Goal: Task Accomplishment & Management: Manage account settings

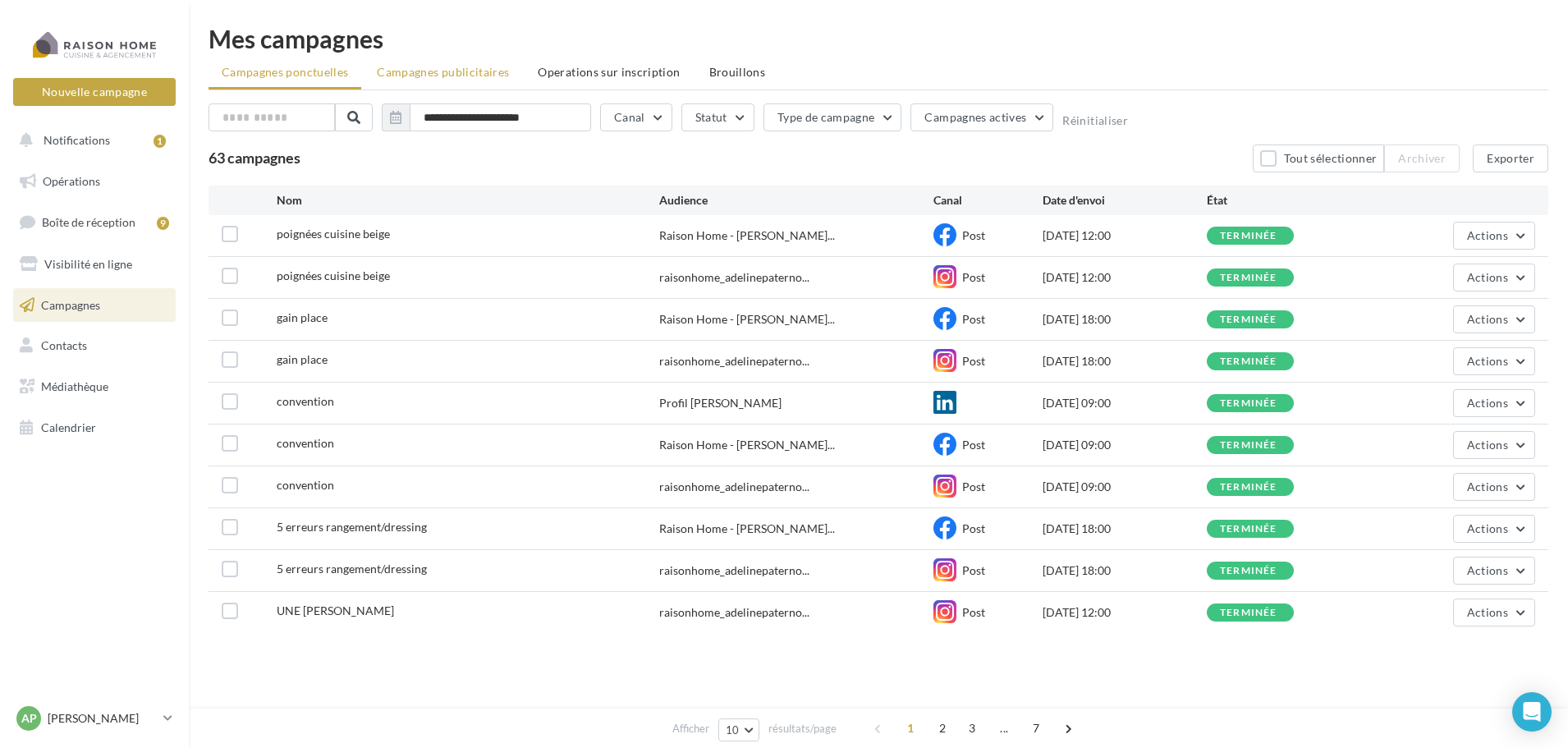
click at [432, 70] on span "Campagnes publicitaires" at bounding box center [443, 71] width 132 height 14
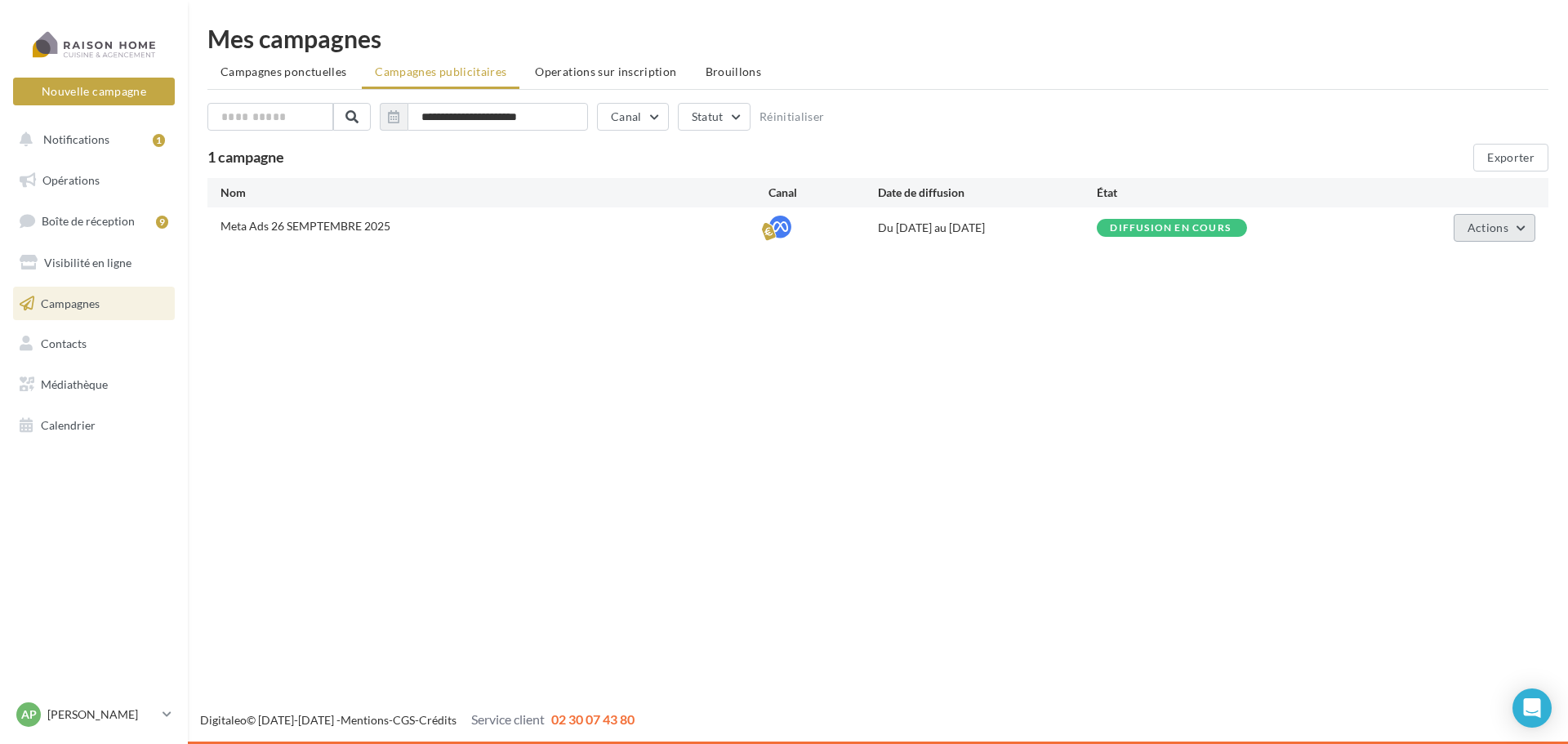
click at [1528, 231] on button "Actions" at bounding box center [1494, 228] width 82 height 28
click at [1431, 271] on button "Éditer" at bounding box center [1454, 267] width 164 height 42
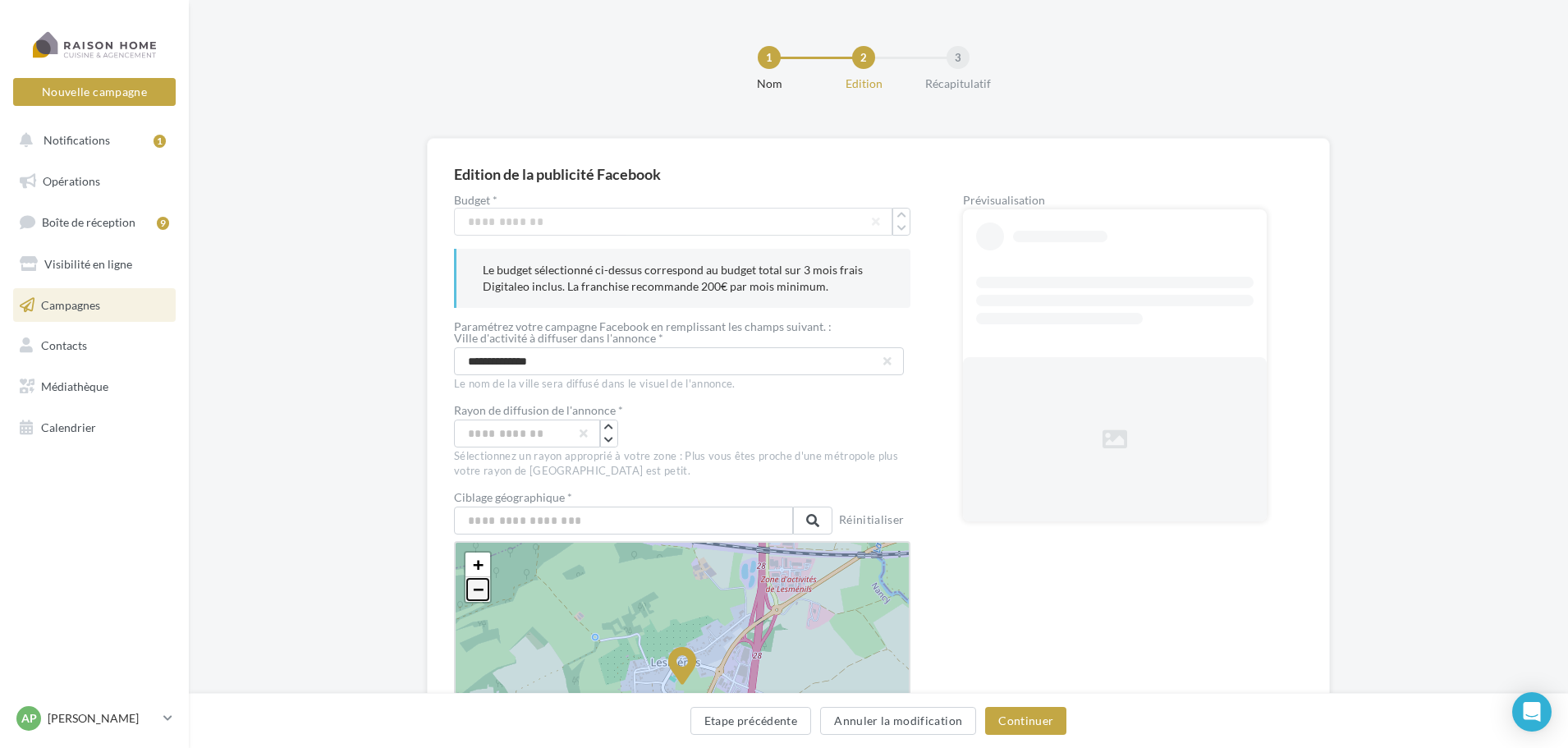
click at [479, 585] on span "−" at bounding box center [479, 589] width 11 height 20
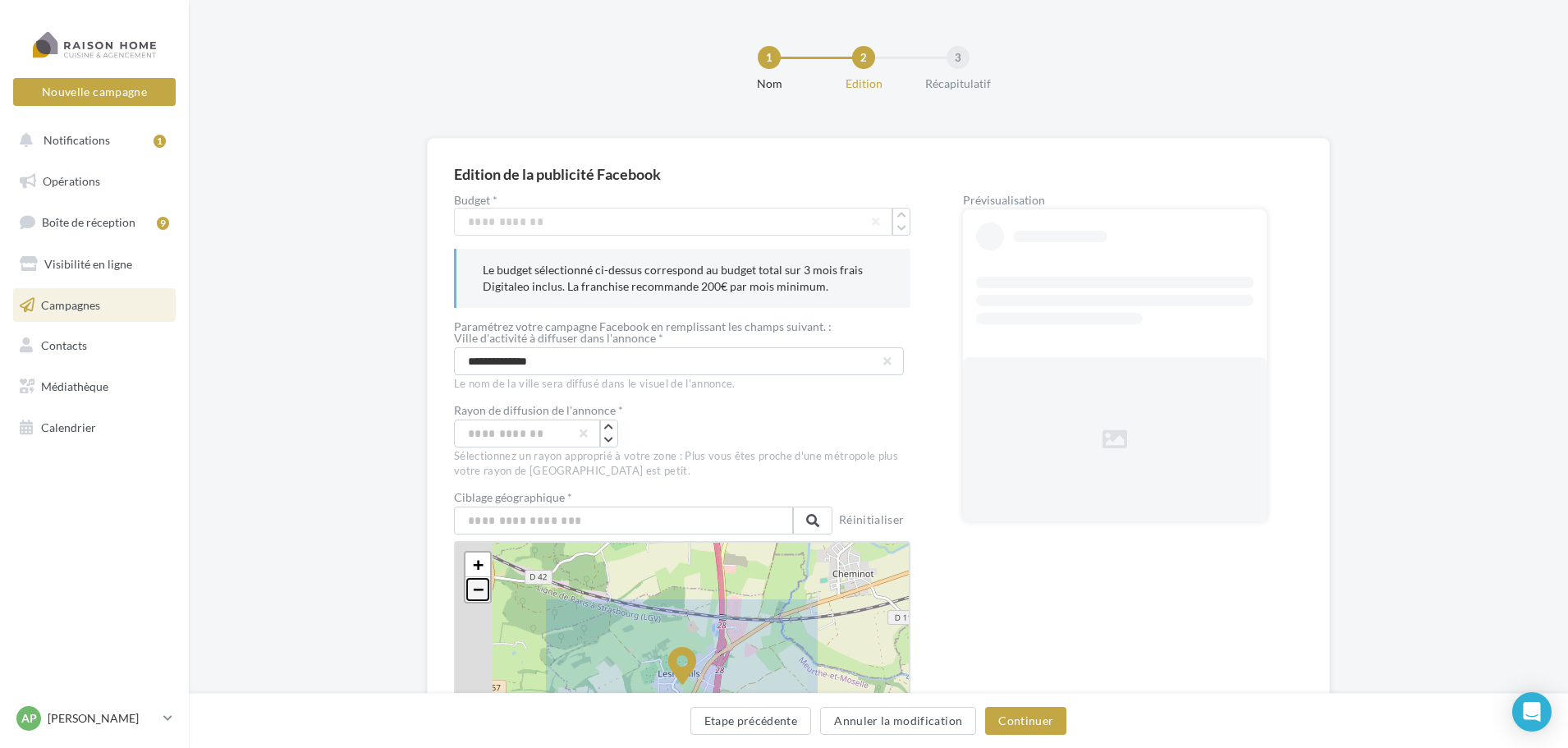
click at [478, 591] on span "−" at bounding box center [479, 589] width 11 height 20
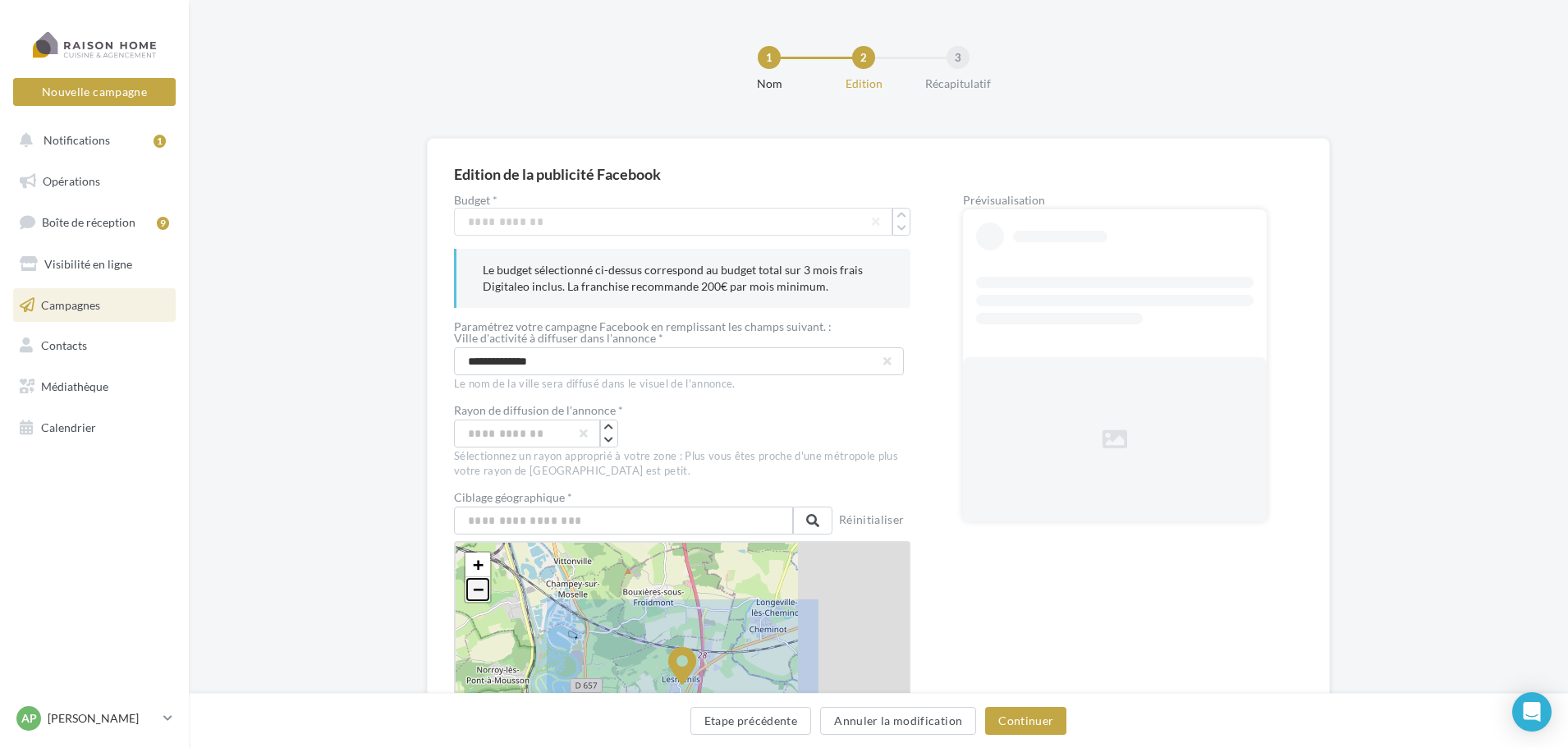
click at [478, 591] on span "−" at bounding box center [479, 589] width 11 height 20
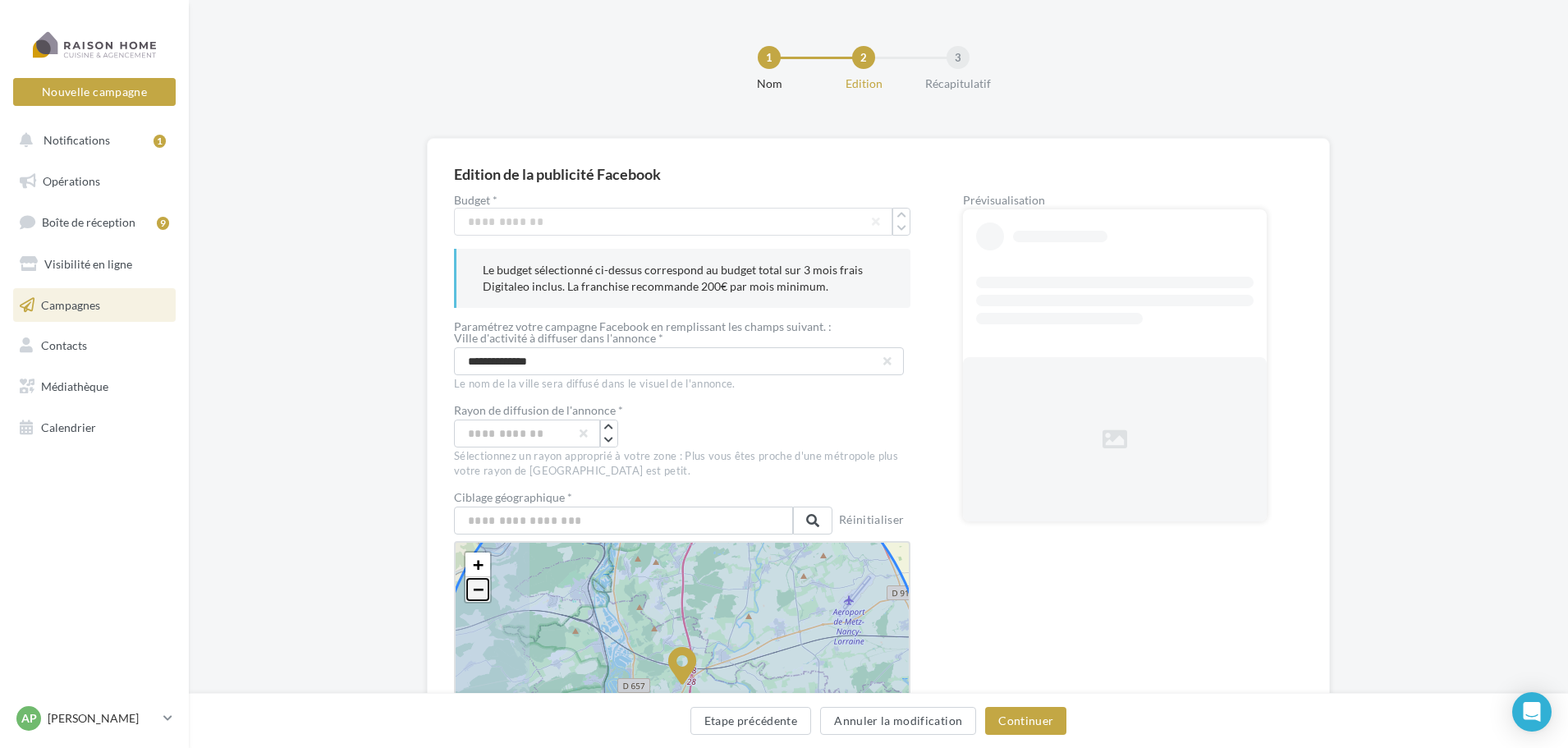
click at [478, 591] on span "−" at bounding box center [479, 589] width 11 height 20
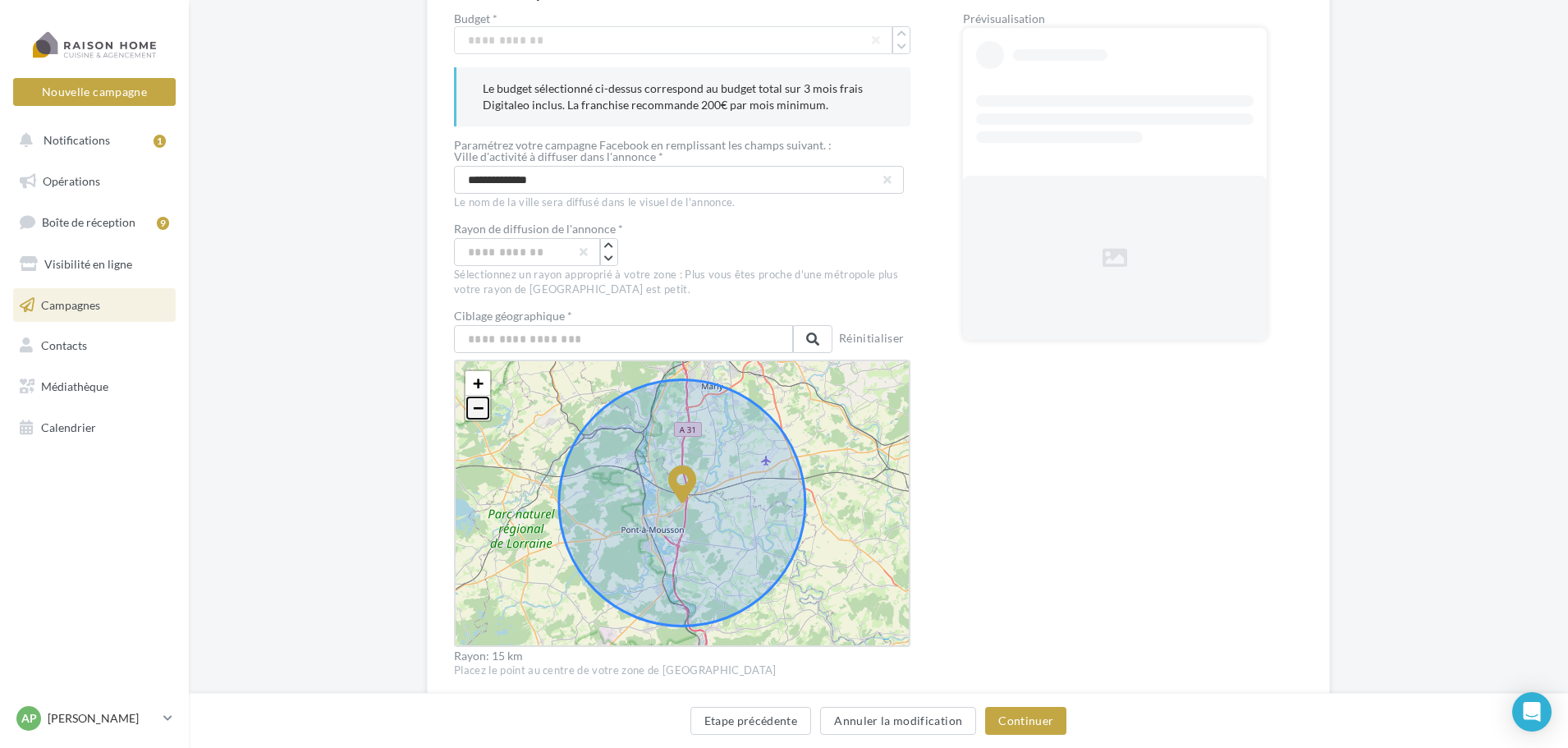
scroll to position [247, 0]
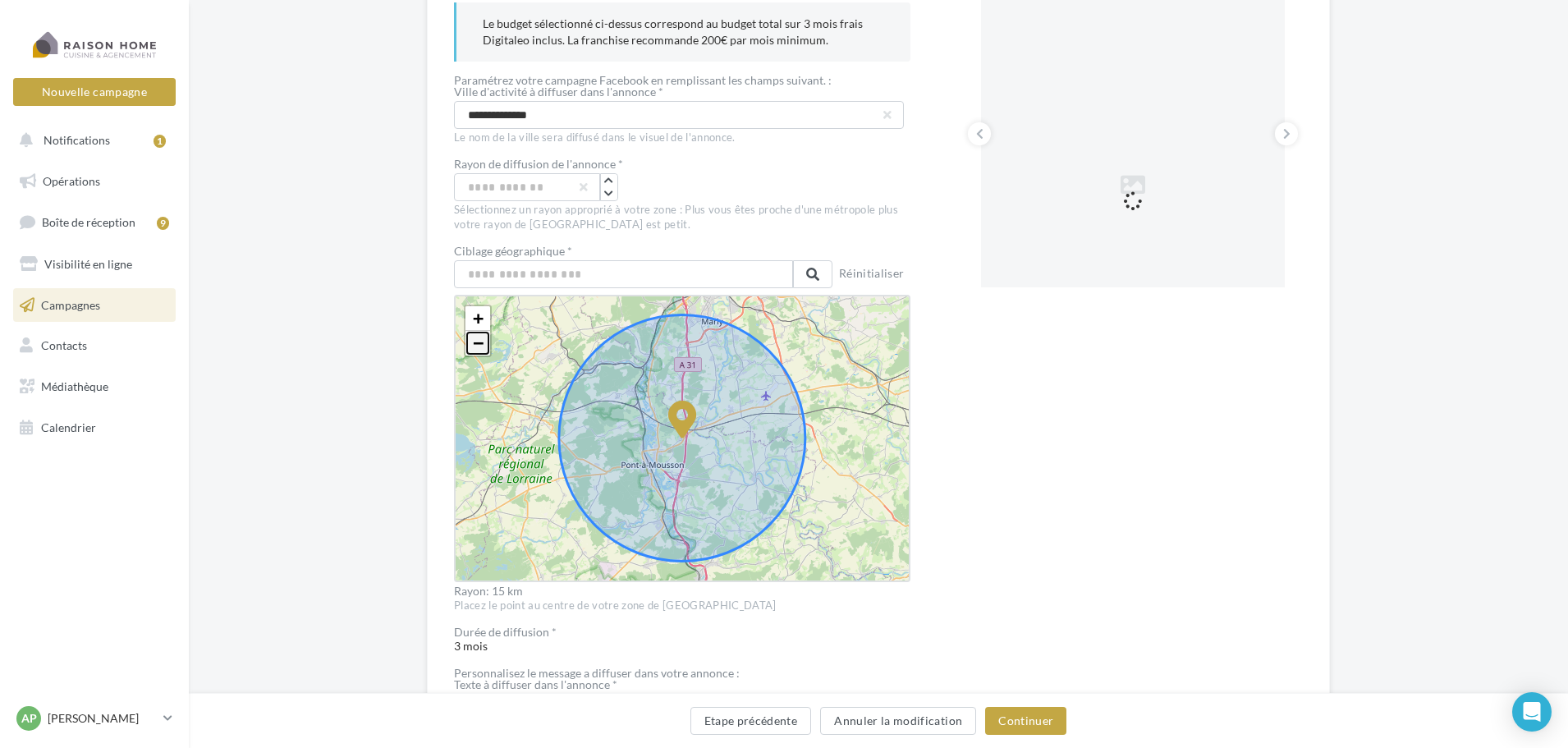
click at [479, 342] on span "−" at bounding box center [479, 343] width 11 height 20
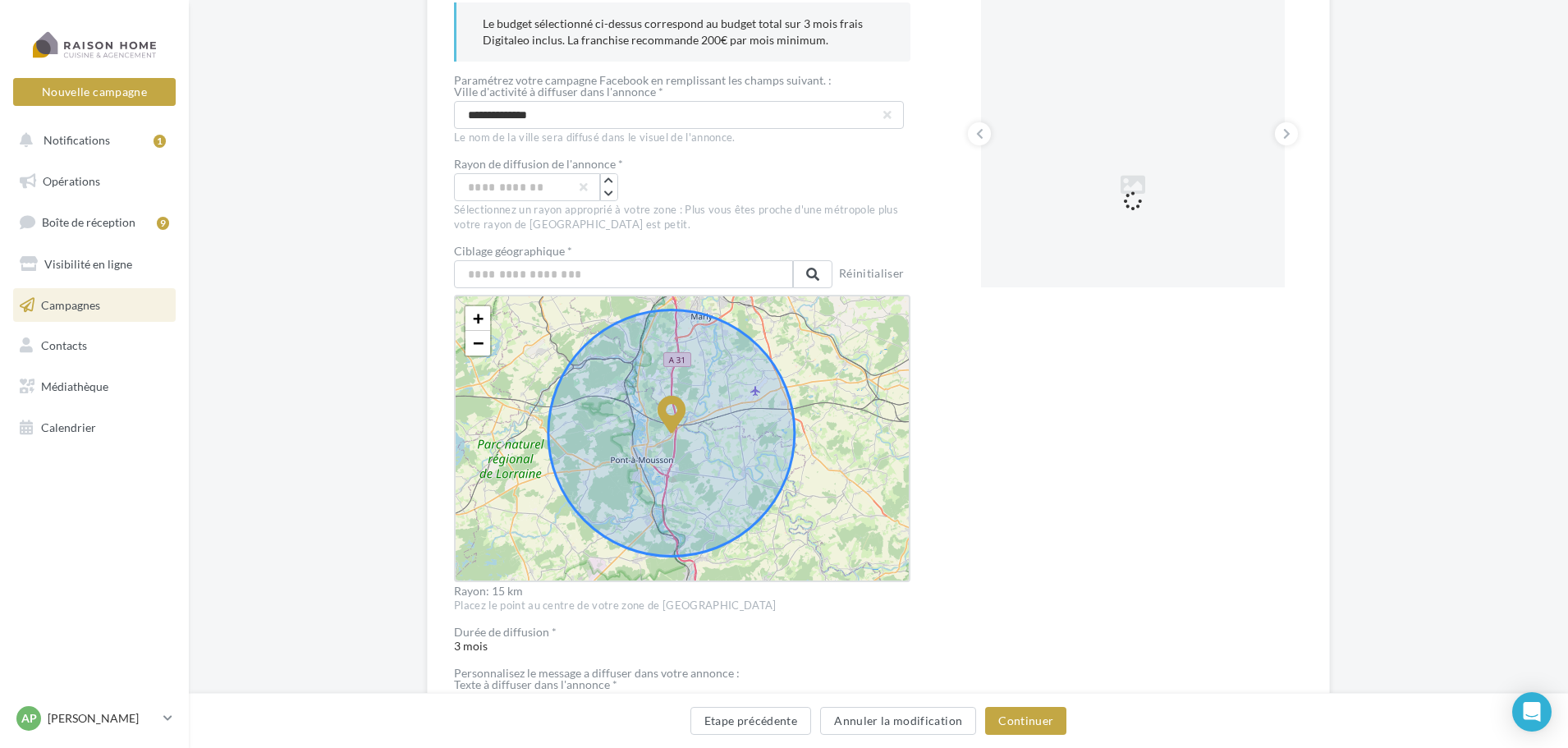
drag, startPoint x: 1206, startPoint y: 445, endPoint x: 1202, endPoint y: 452, distance: 8.1
click at [1206, 445] on div "Prévisualisation La prévisualisation est non-contractuelle" at bounding box center [1133, 558] width 340 height 1221
click at [609, 195] on icon "button" at bounding box center [609, 193] width 9 height 10
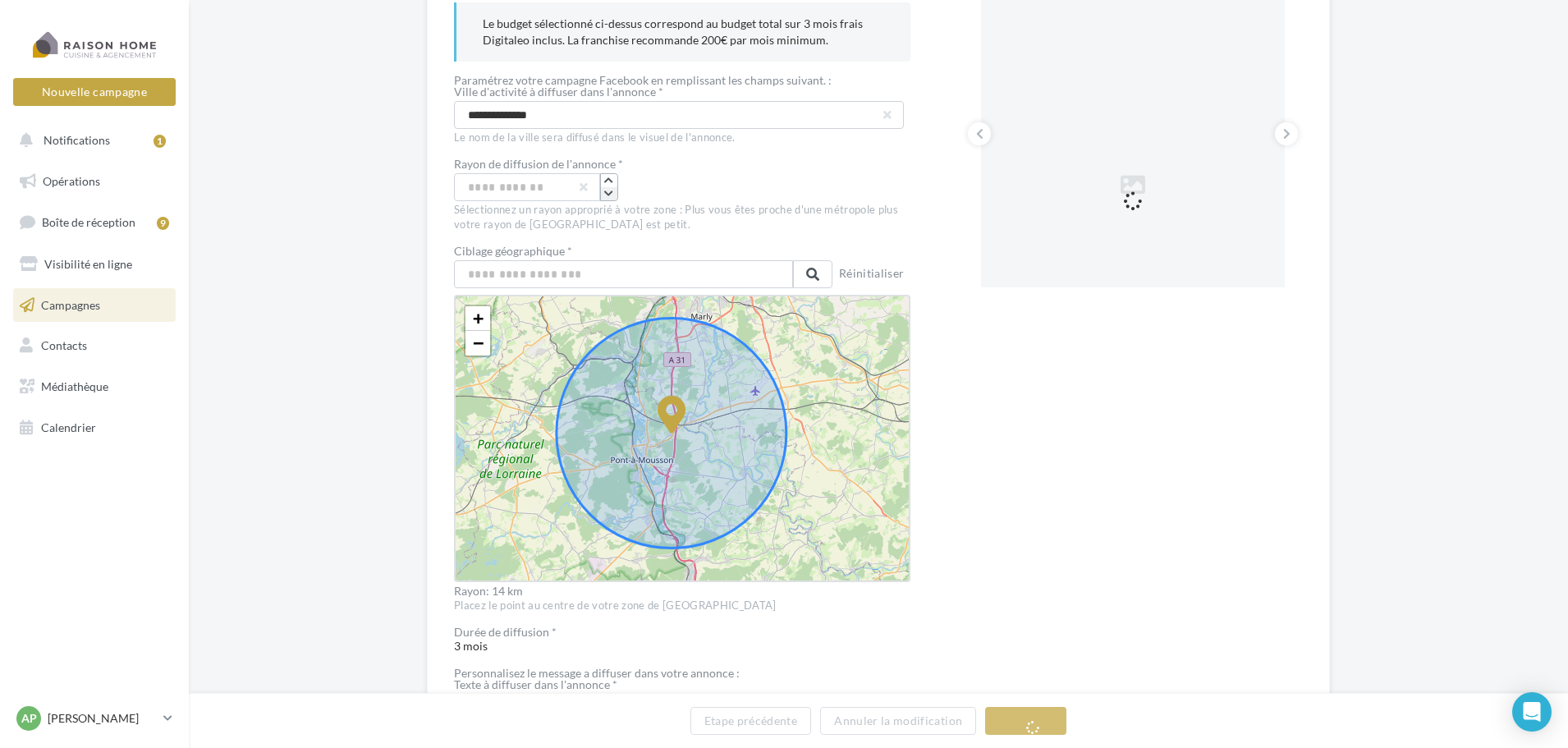
click at [609, 195] on icon "button" at bounding box center [609, 193] width 9 height 10
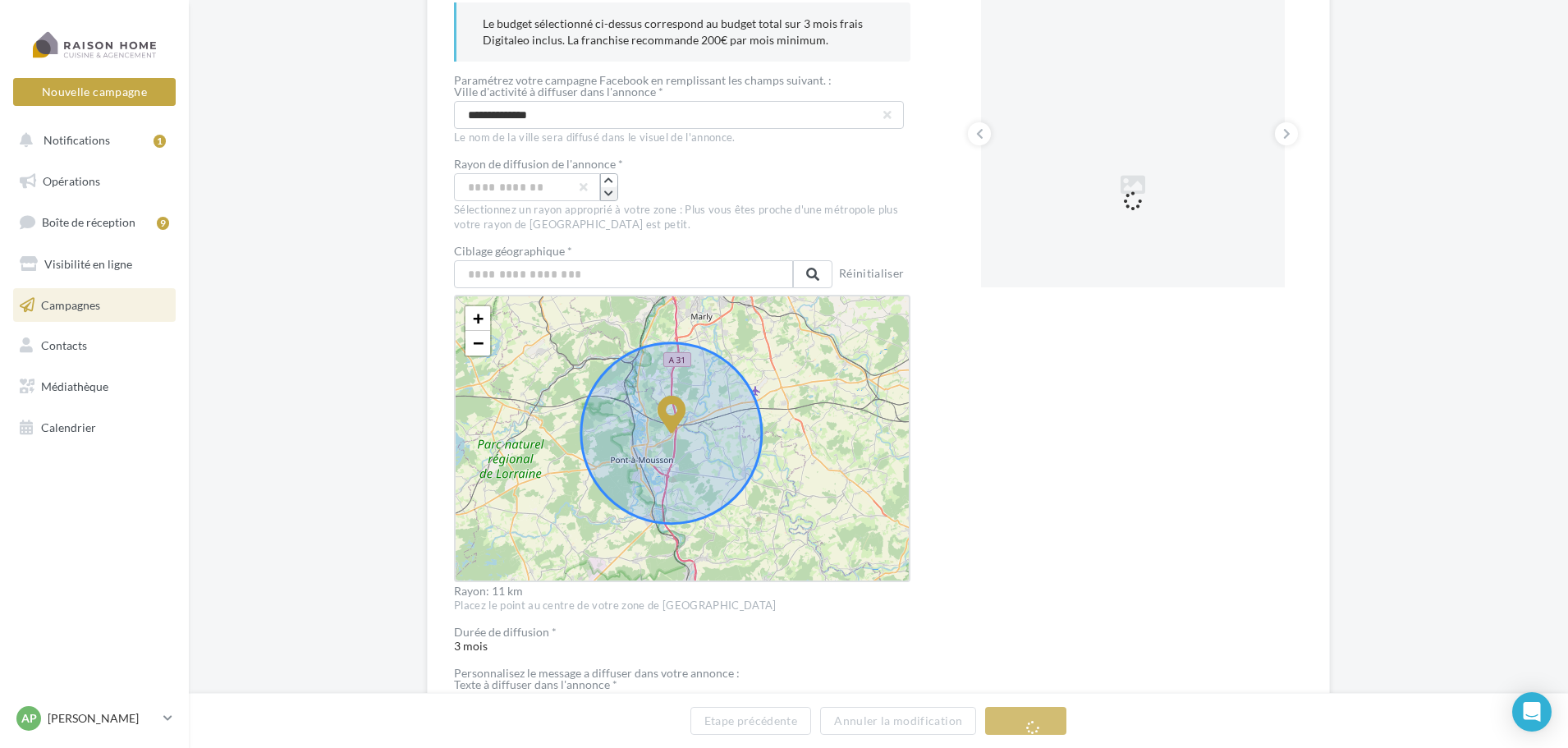
click at [609, 195] on icon "button" at bounding box center [609, 193] width 9 height 10
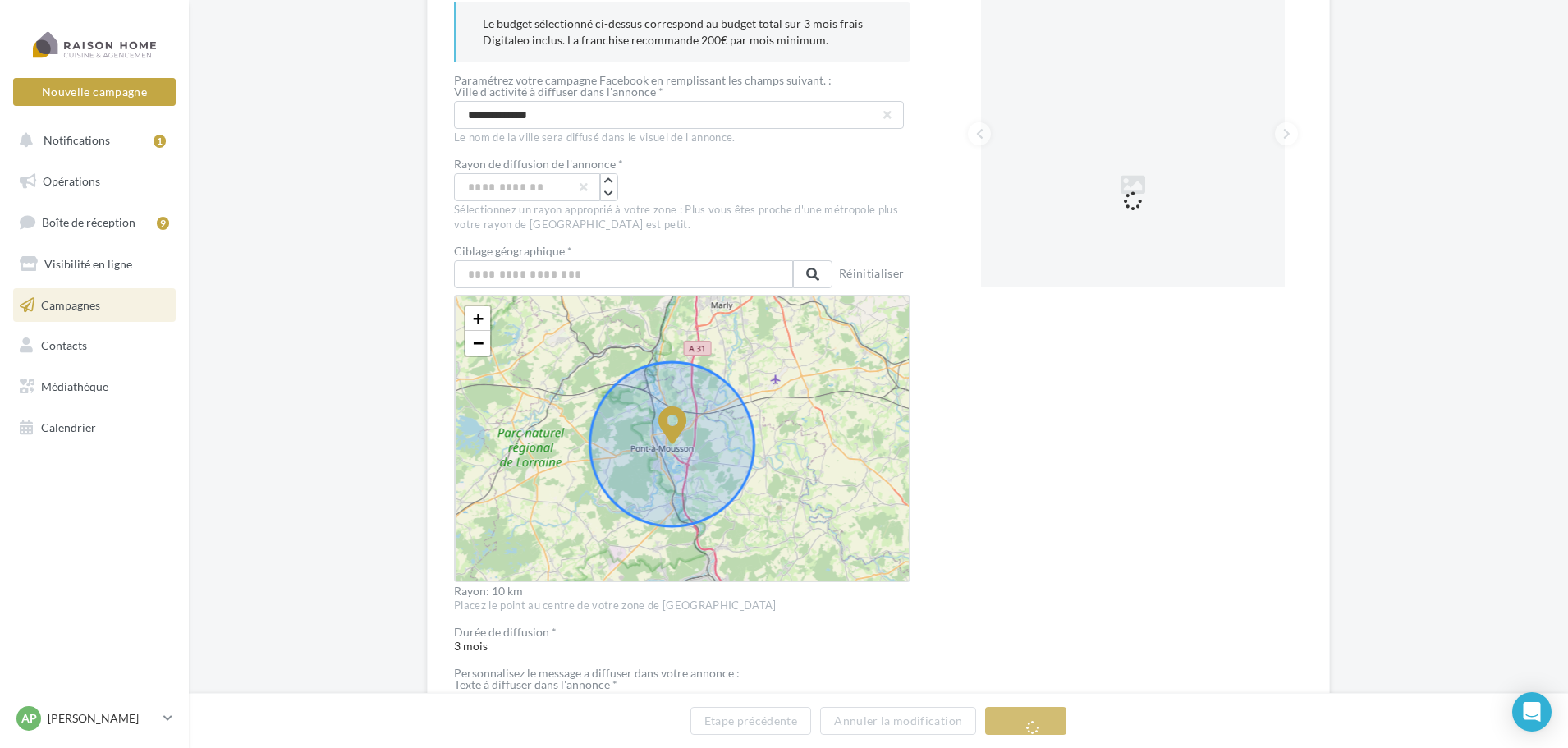
drag, startPoint x: 674, startPoint y: 414, endPoint x: 653, endPoint y: 437, distance: 31.1
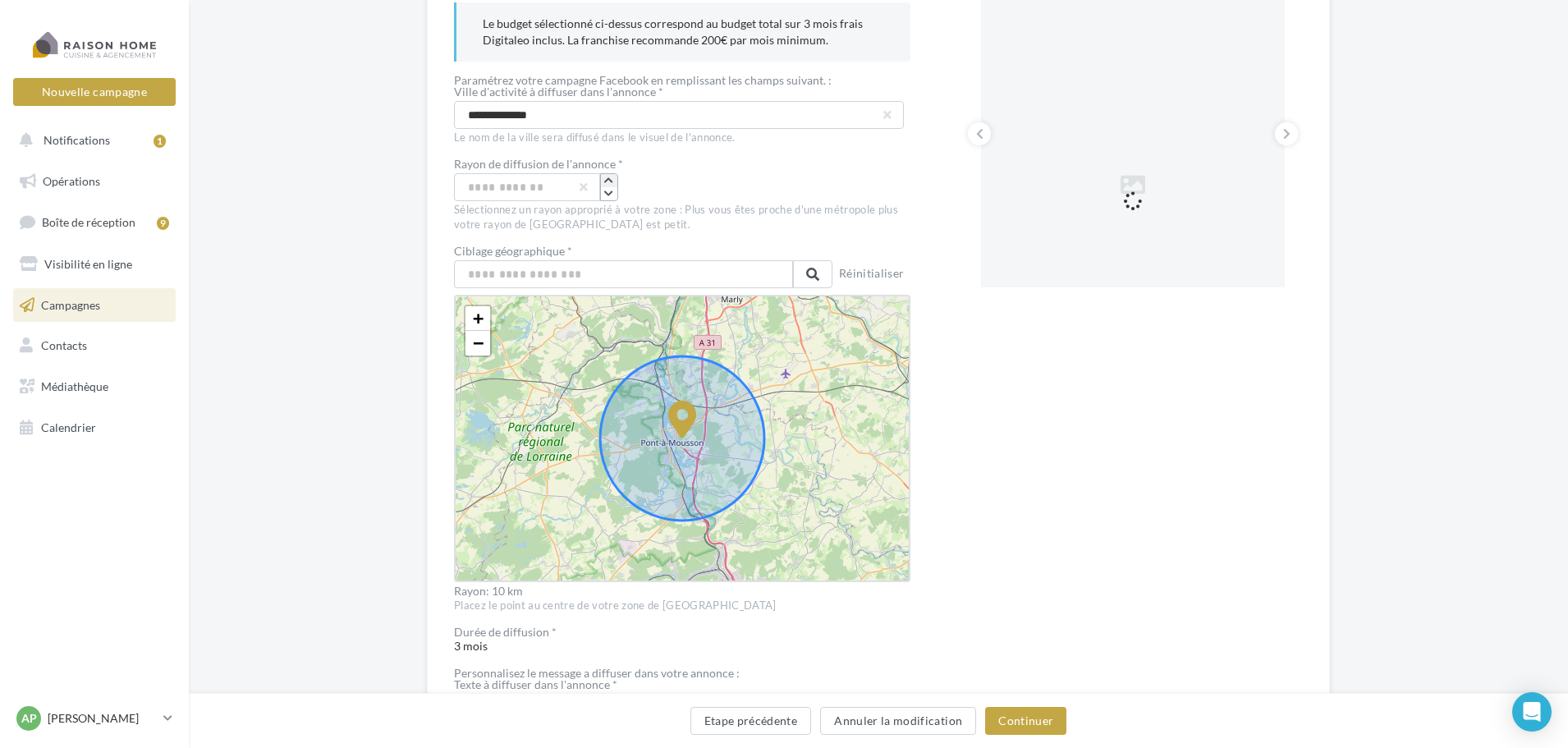
click at [611, 179] on icon "button" at bounding box center [609, 180] width 9 height 10
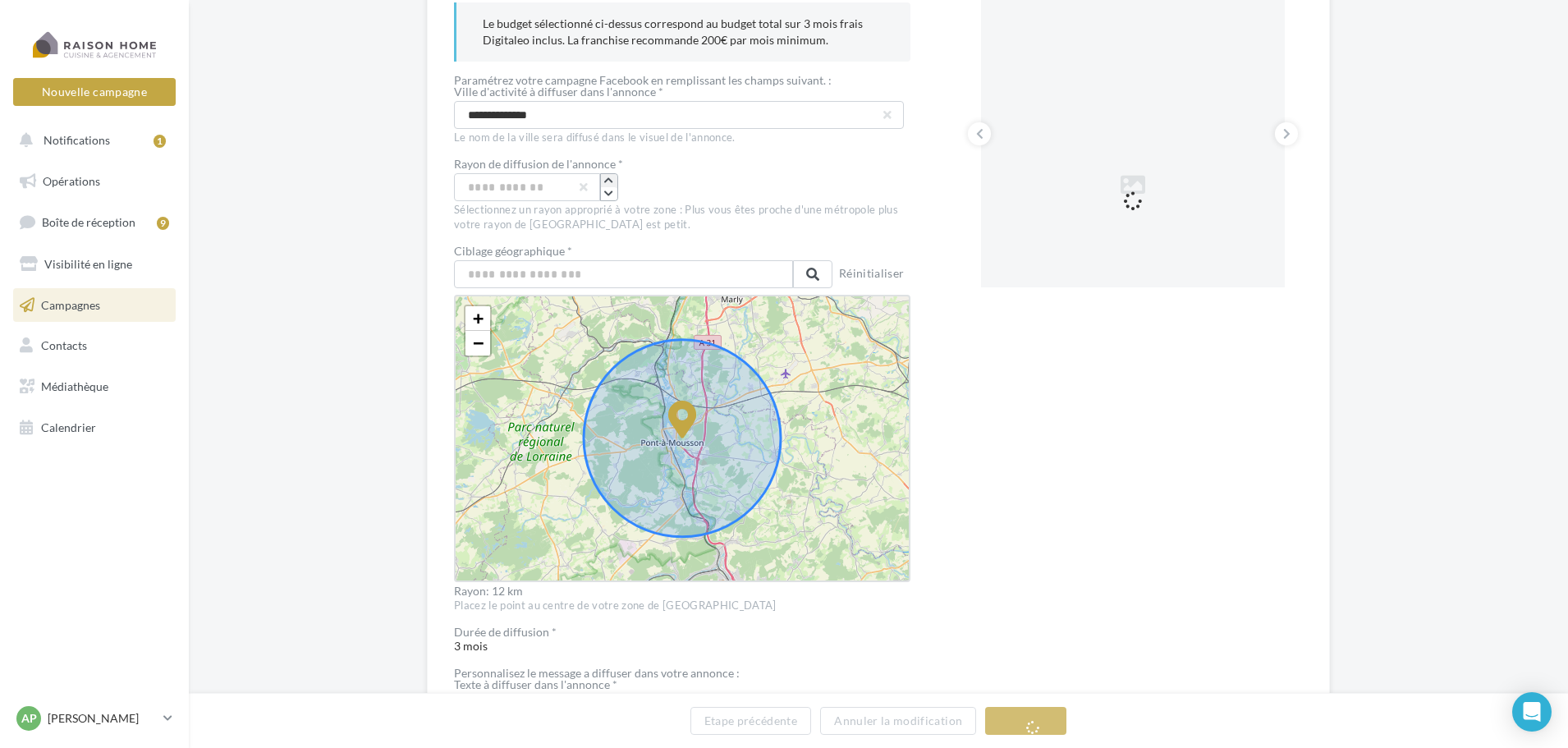
click at [611, 179] on icon "button" at bounding box center [609, 180] width 9 height 10
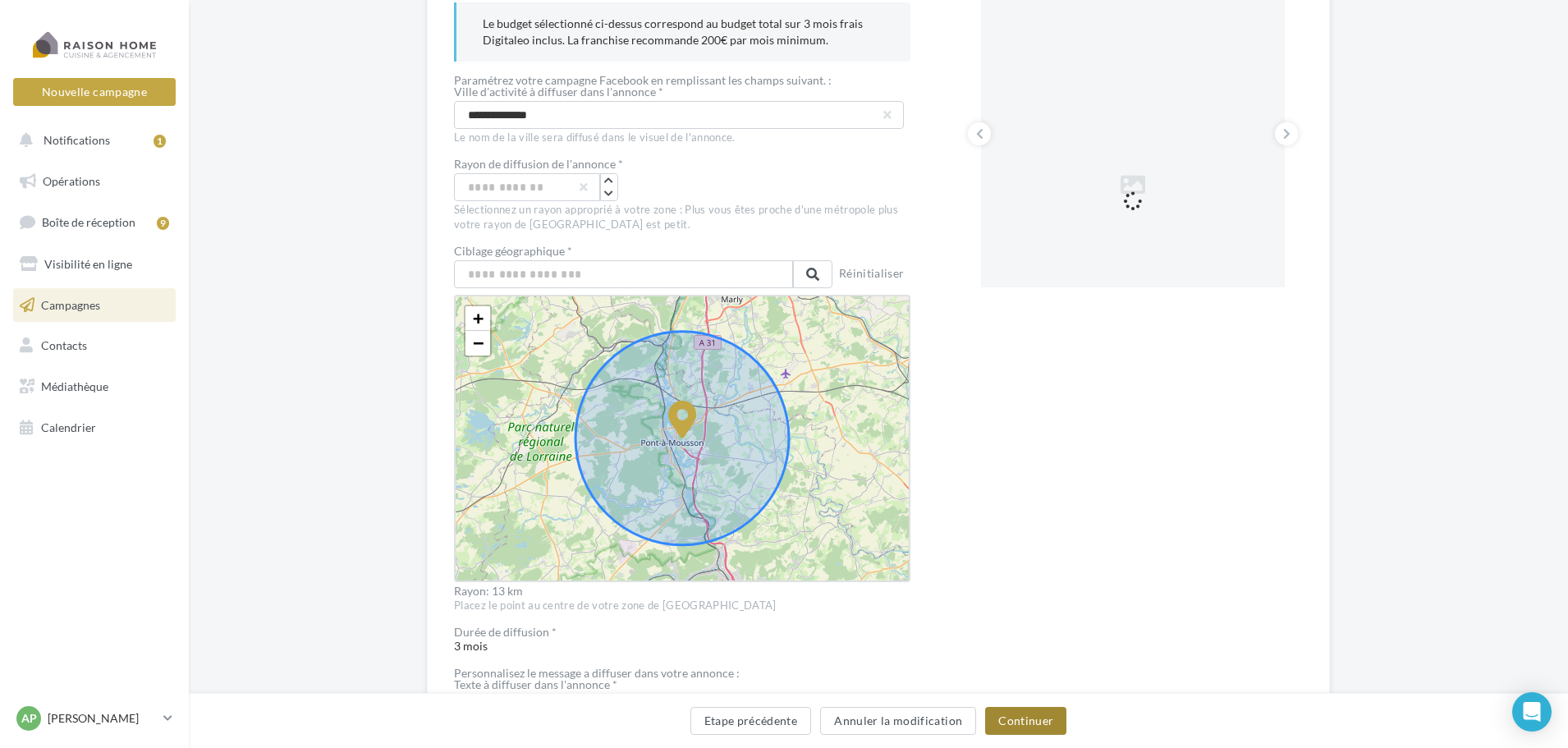
click at [1036, 717] on button "Continuer" at bounding box center [1026, 721] width 81 height 28
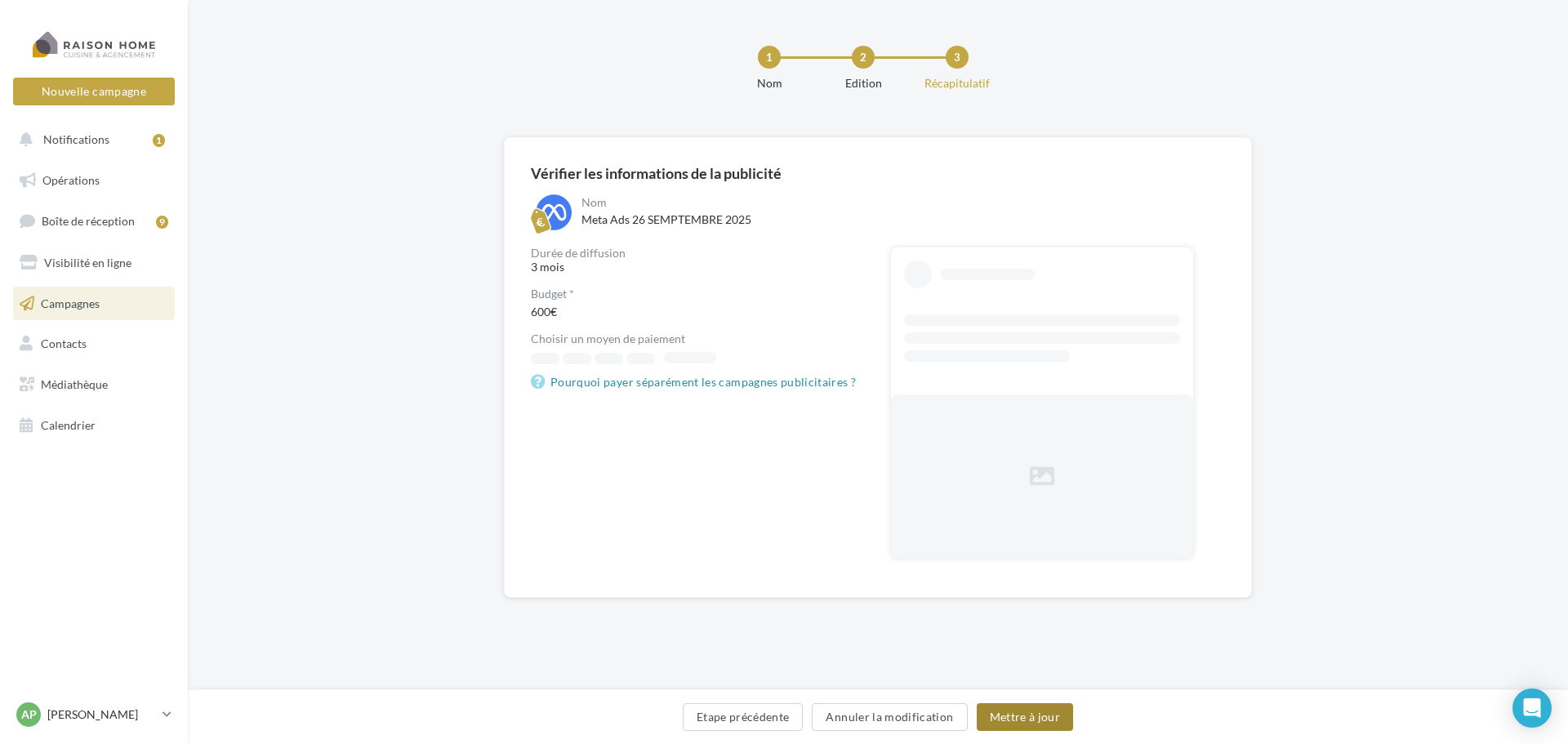
click at [1031, 717] on button "Mettre à jour" at bounding box center [1026, 717] width 97 height 28
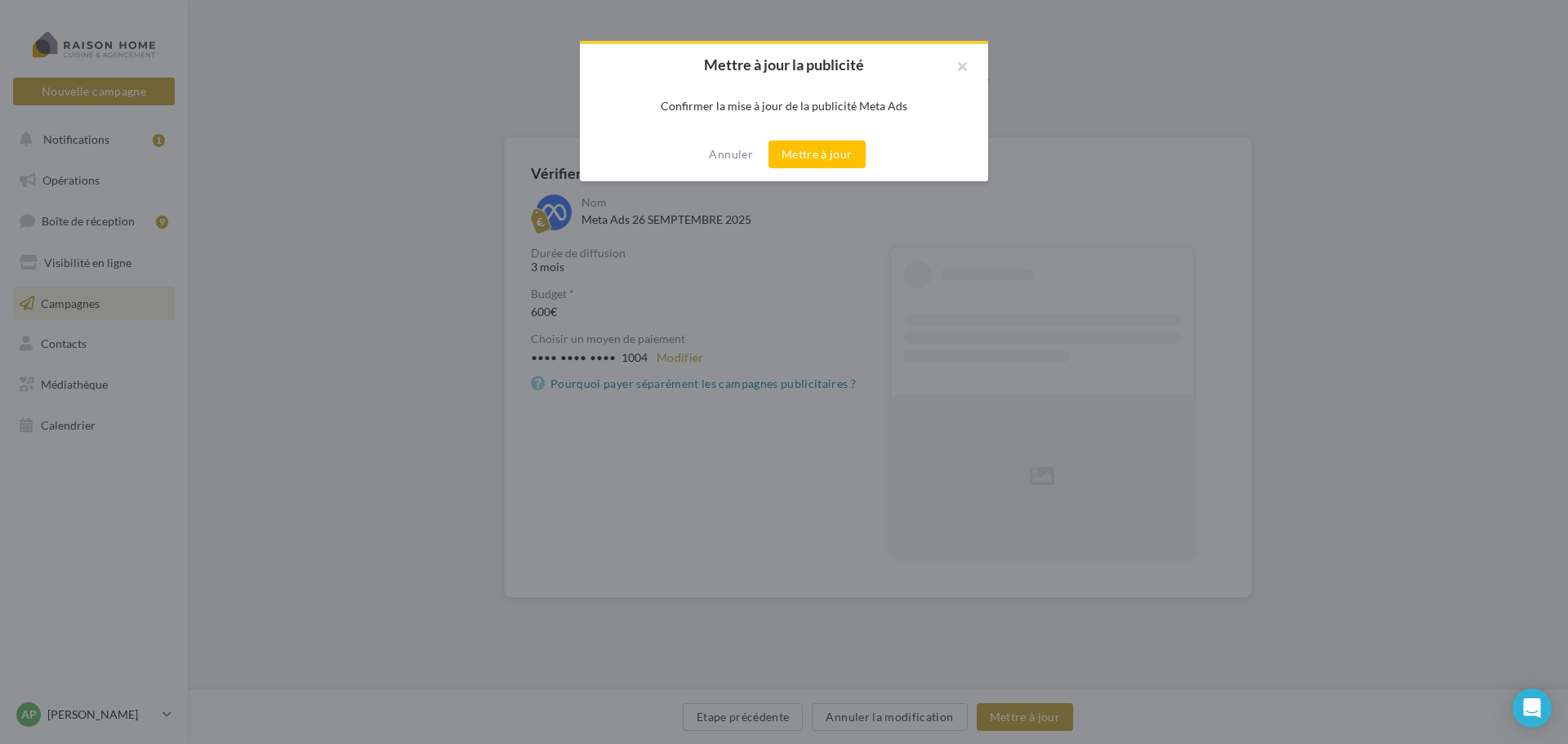
click at [820, 146] on button "Mettre à jour" at bounding box center [817, 155] width 97 height 28
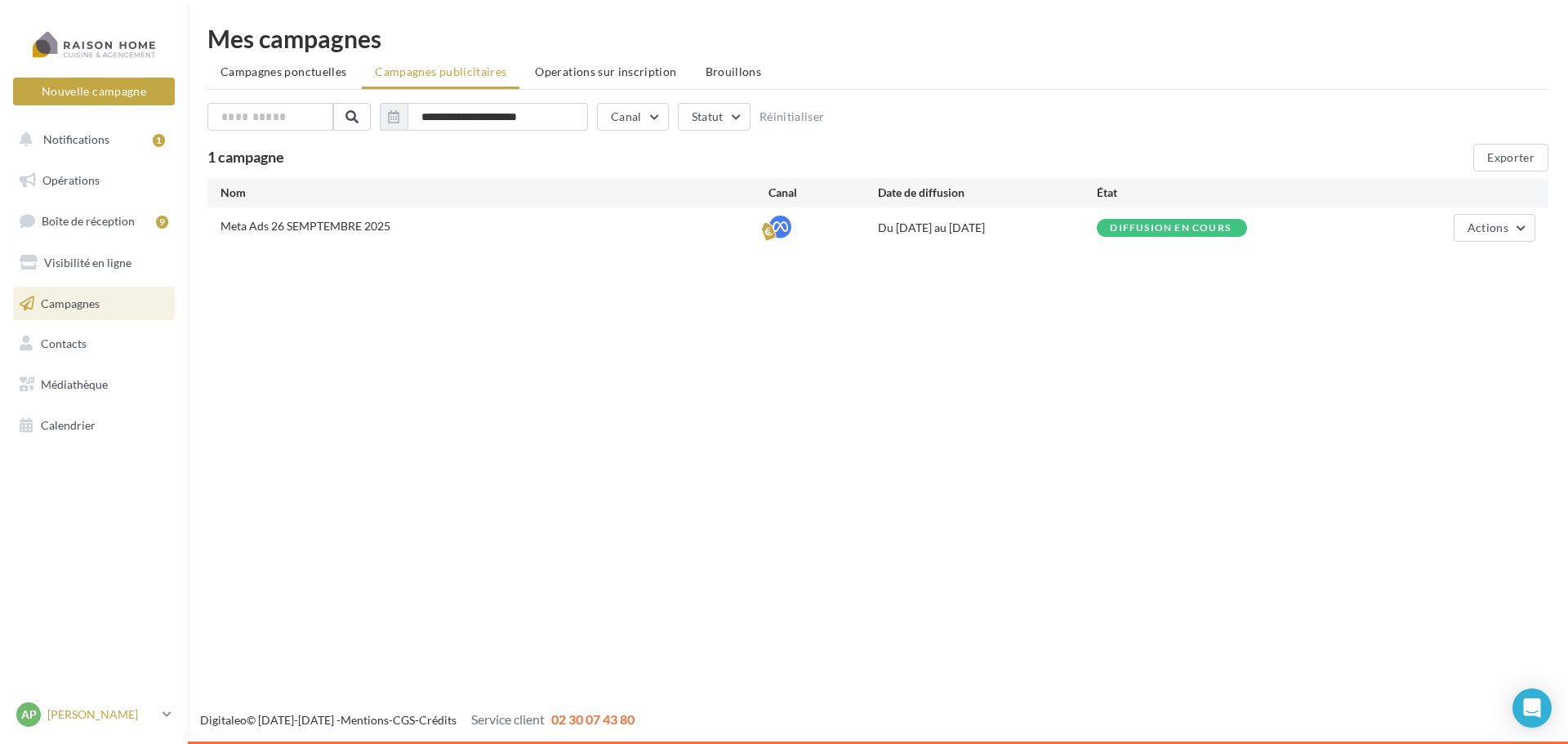
click at [120, 716] on p "[PERSON_NAME]" at bounding box center [102, 715] width 108 height 17
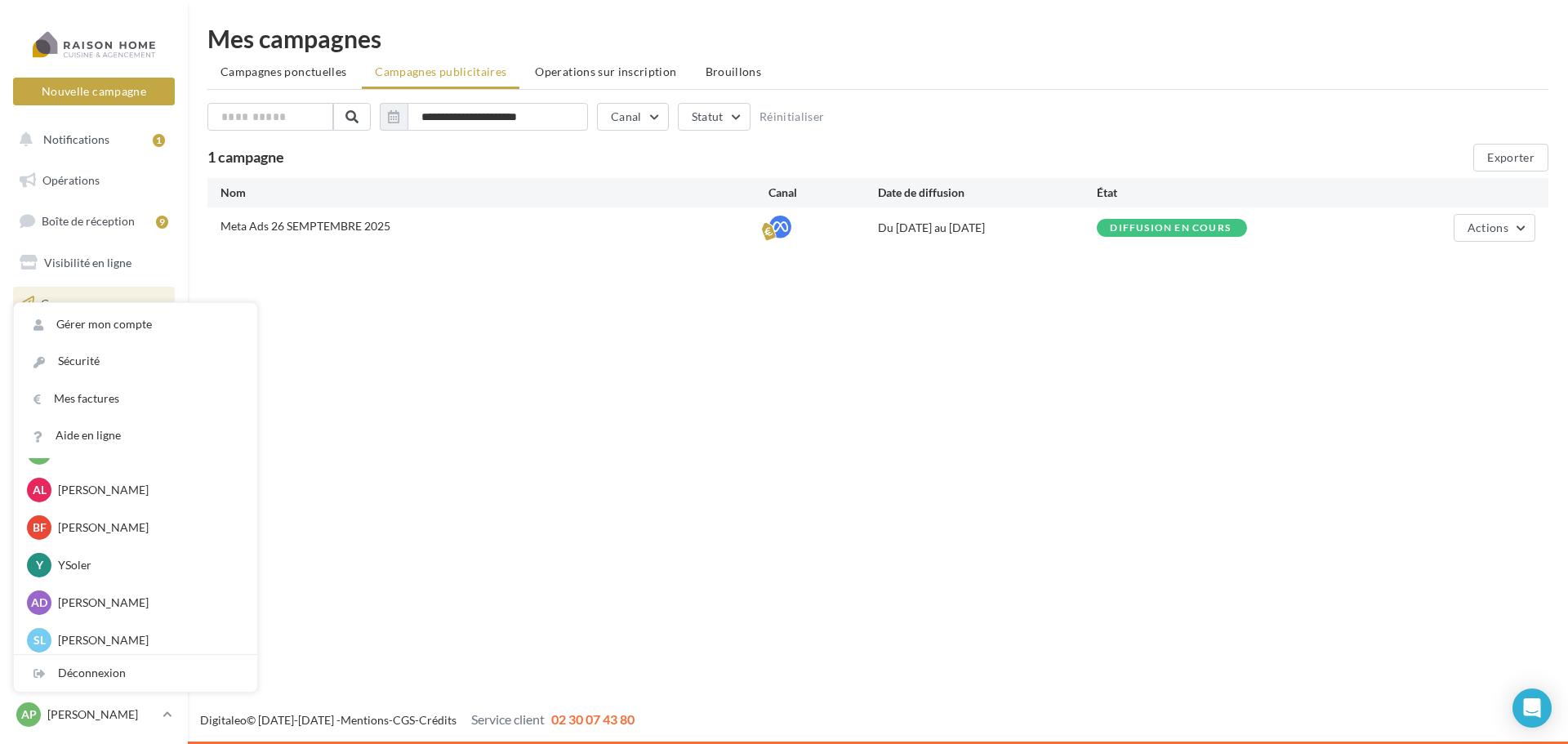
scroll to position [1716, 0]
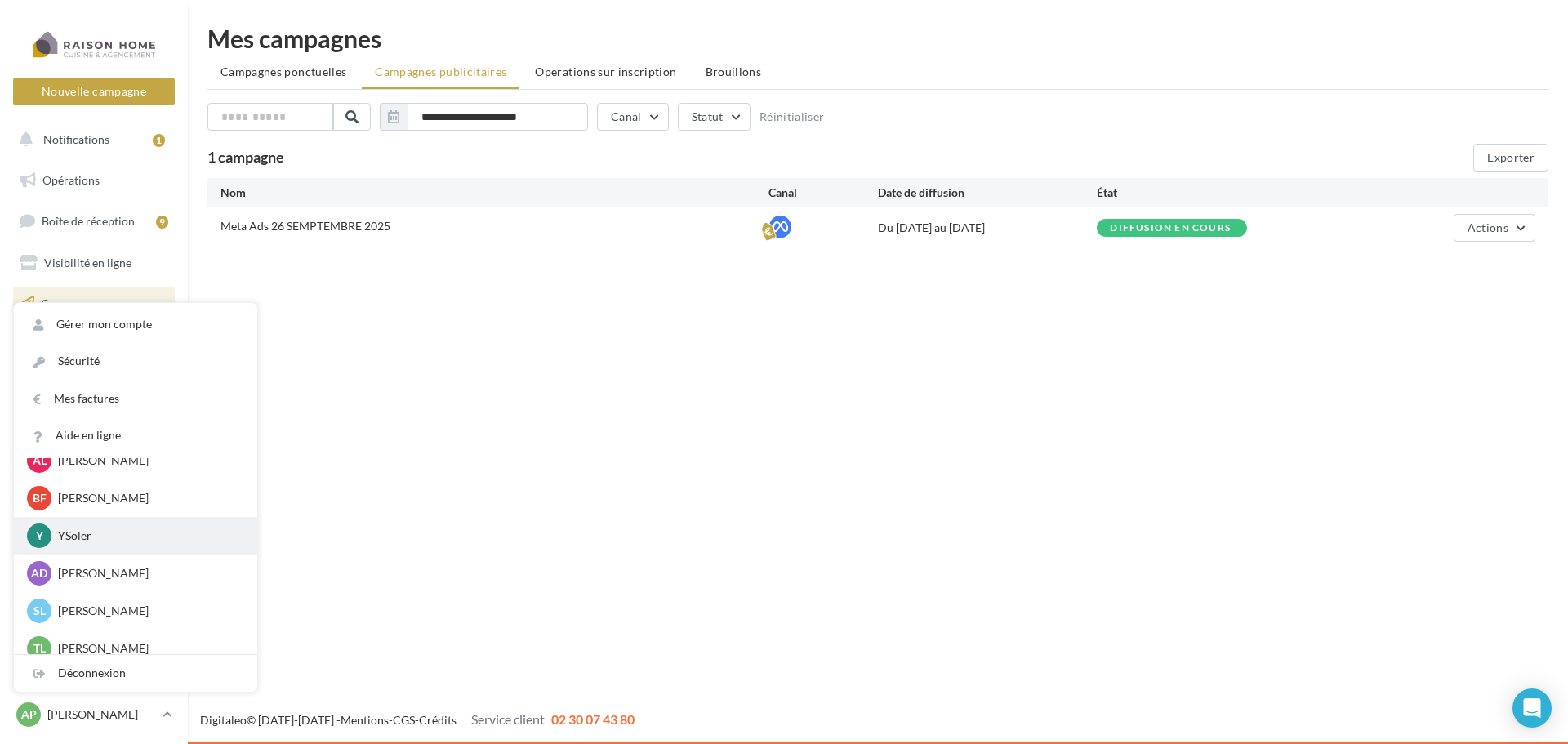
click at [68, 537] on p "YSoler" at bounding box center [147, 536] width 179 height 17
